Goal: Task Accomplishment & Management: Complete application form

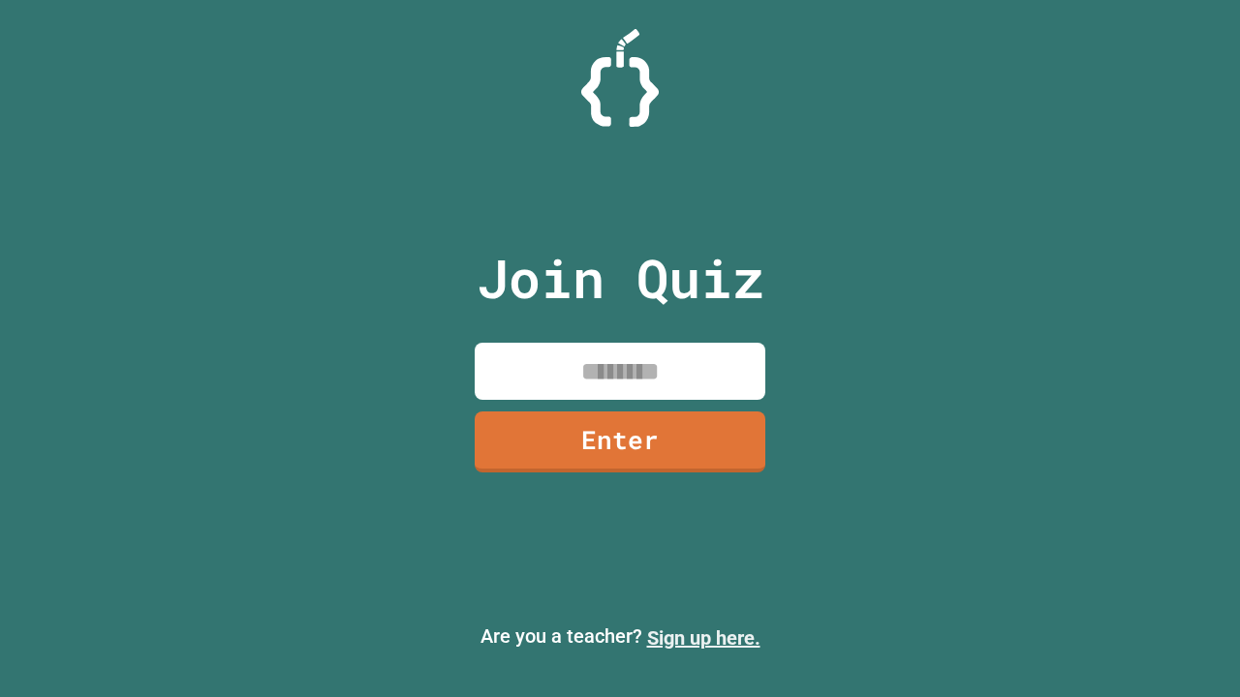
click at [703, 638] on link "Sign up here." at bounding box center [703, 638] width 113 height 23
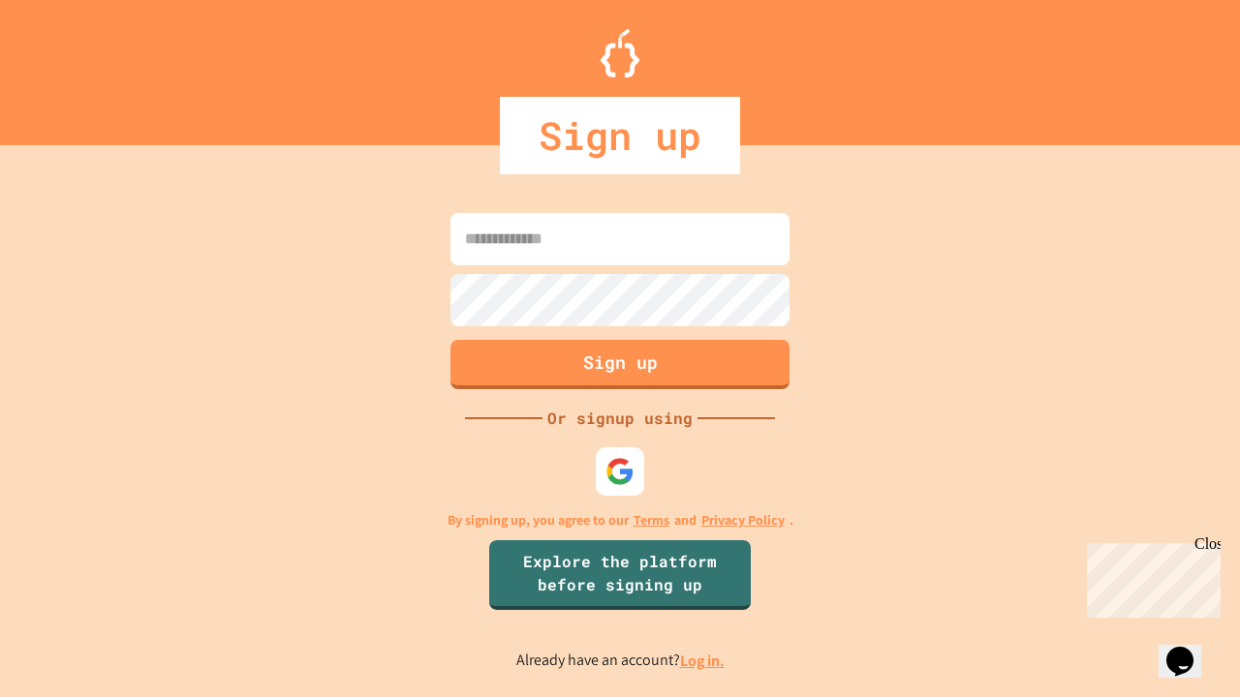
click at [703, 661] on link "Log in." at bounding box center [702, 661] width 45 height 20
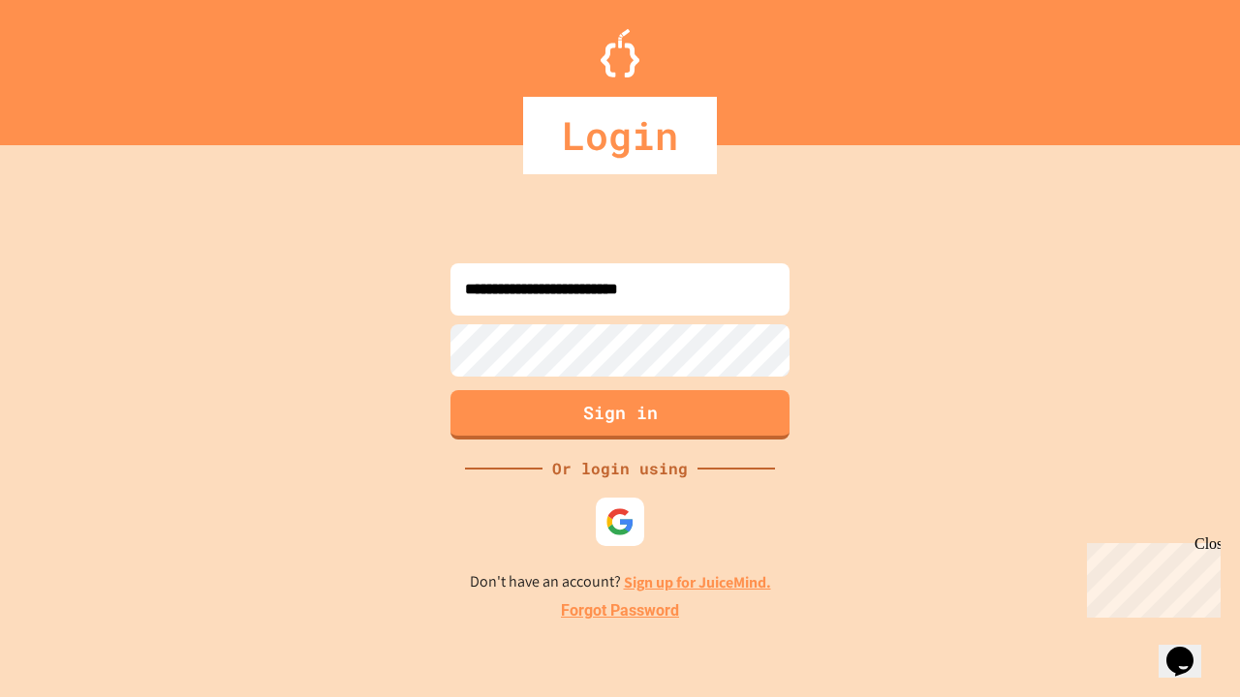
type input "**********"
